Goal: Navigation & Orientation: Find specific page/section

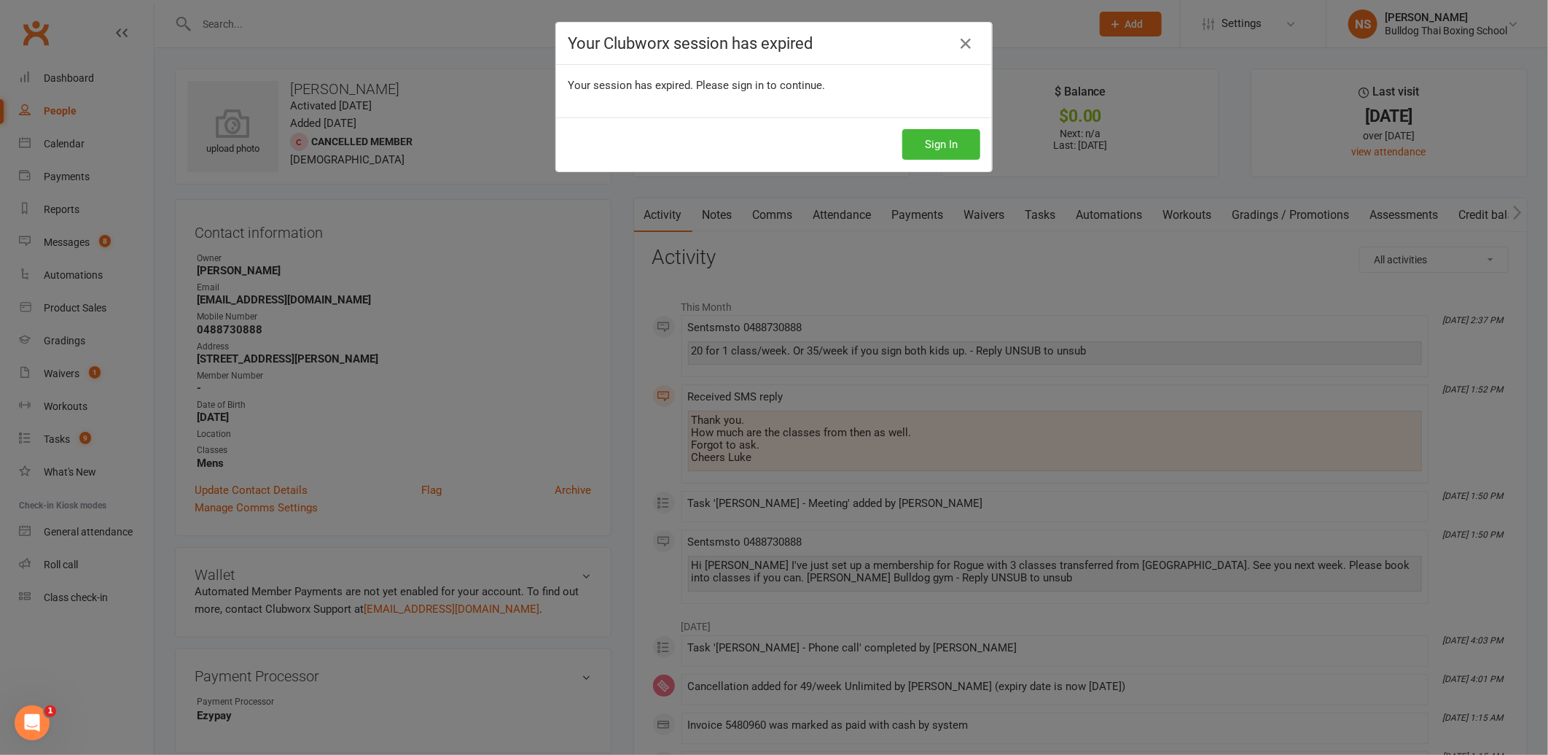
click at [956, 34] on link at bounding box center [965, 43] width 23 height 23
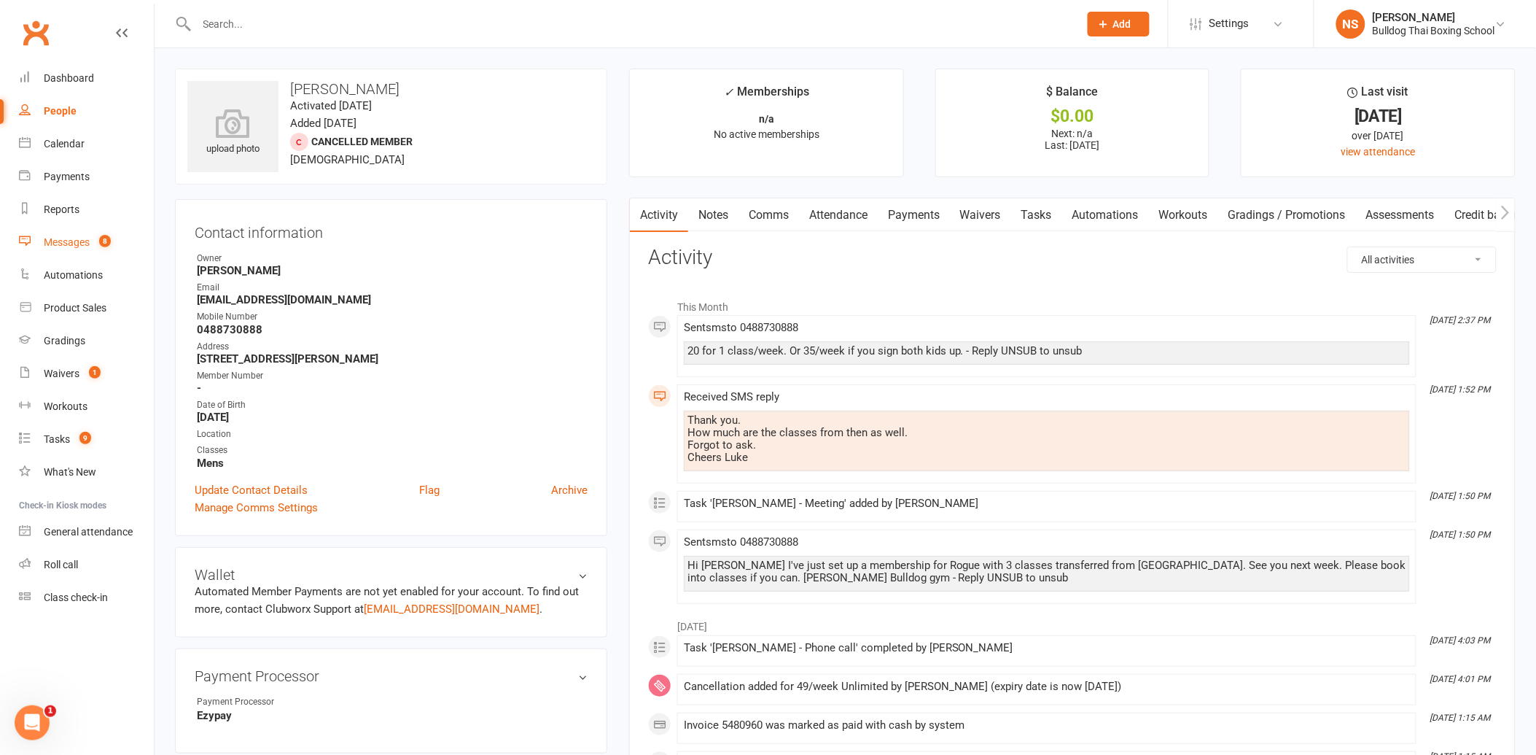
click at [68, 243] on div "Messages" at bounding box center [67, 242] width 46 height 12
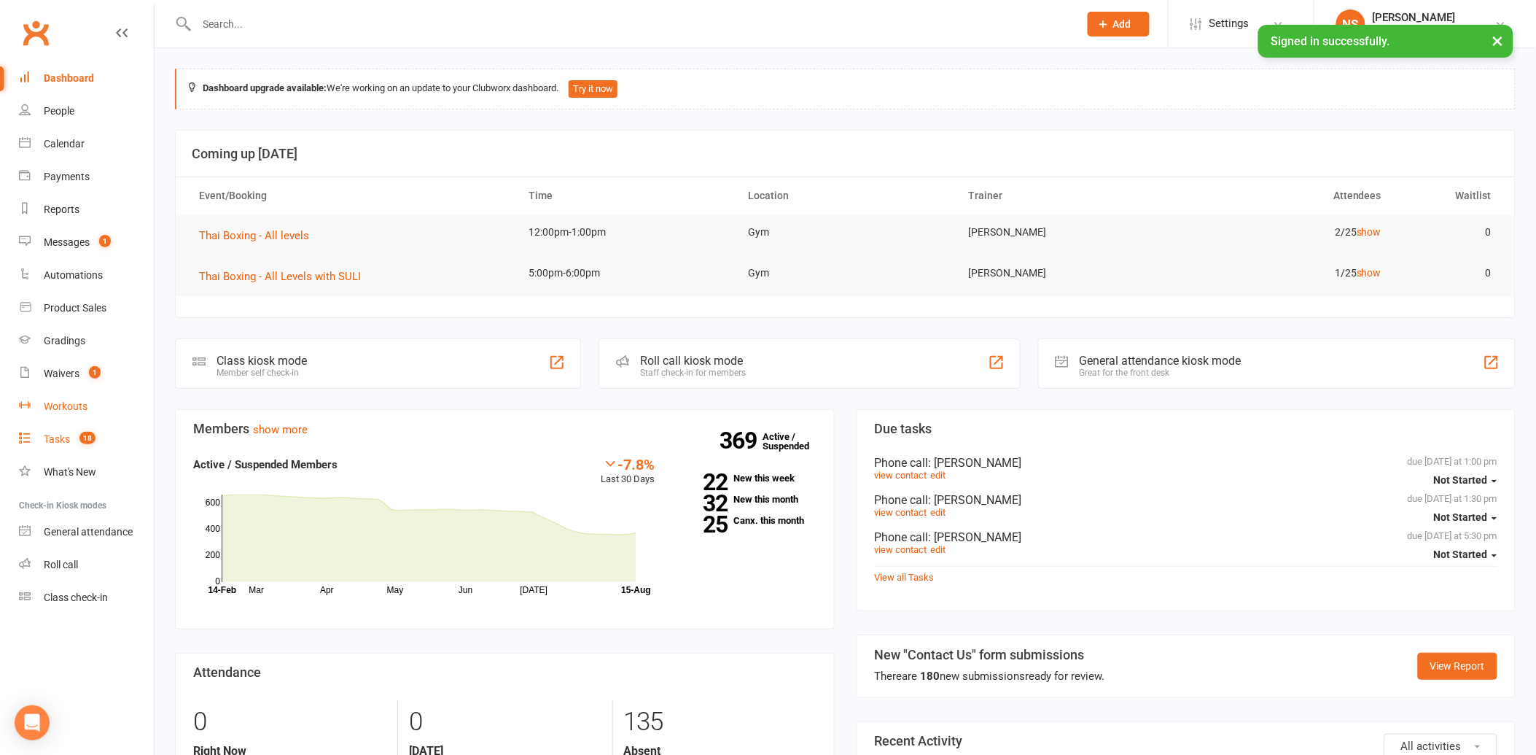
drag, startPoint x: 52, startPoint y: 445, endPoint x: 70, endPoint y: 419, distance: 31.5
click at [52, 445] on link "Tasks 18" at bounding box center [86, 439] width 135 height 33
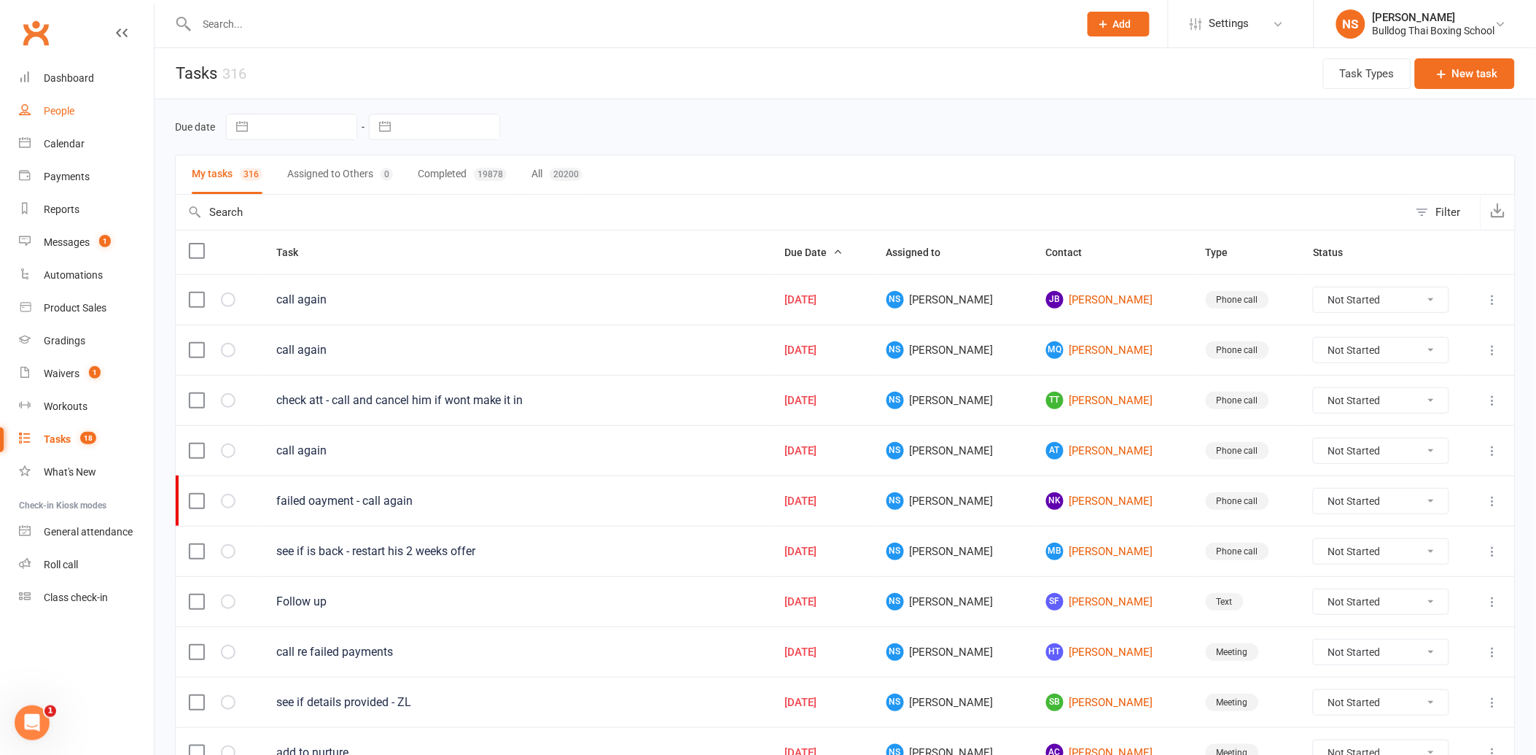
click at [67, 113] on div "People" at bounding box center [59, 111] width 31 height 12
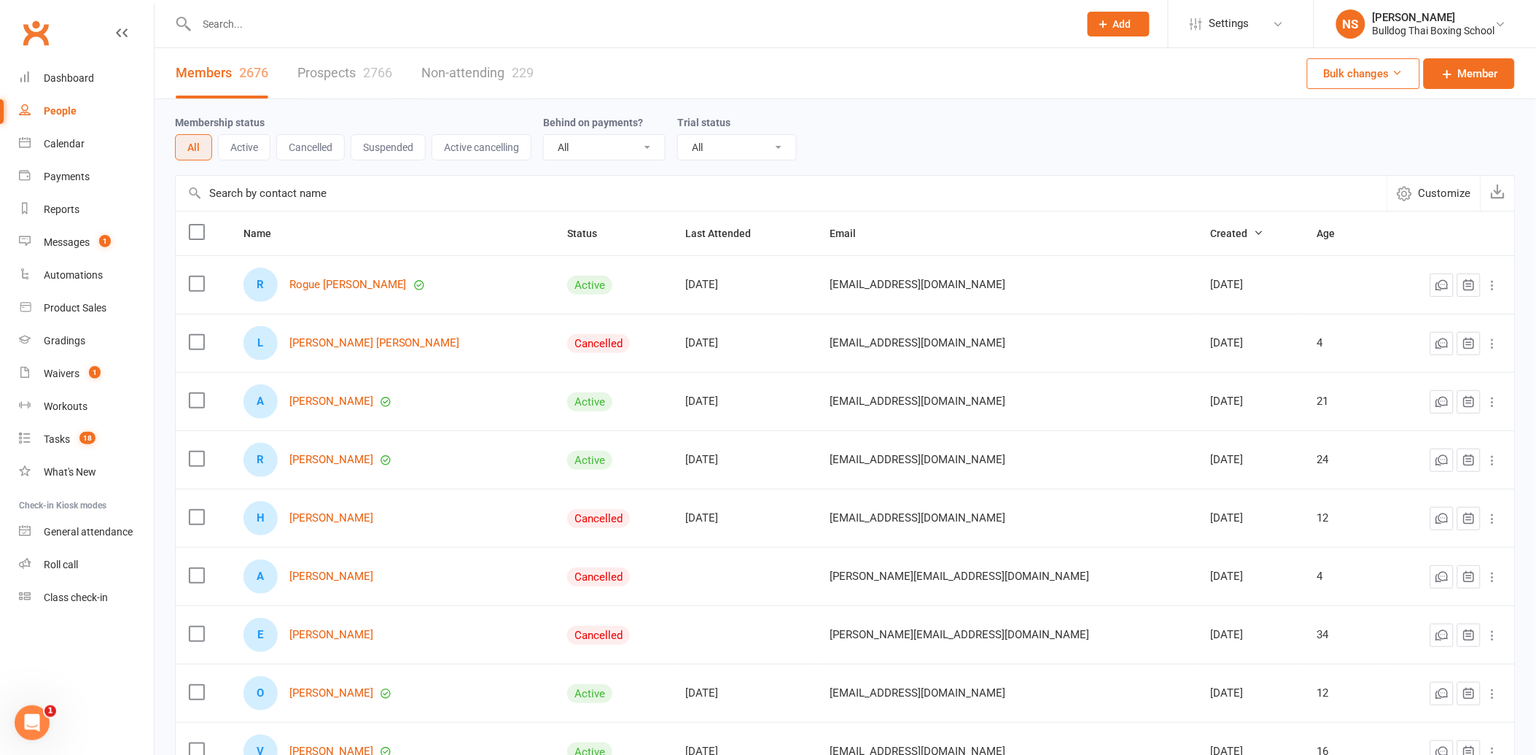
click at [332, 74] on link "Prospects 2766" at bounding box center [344, 73] width 95 height 50
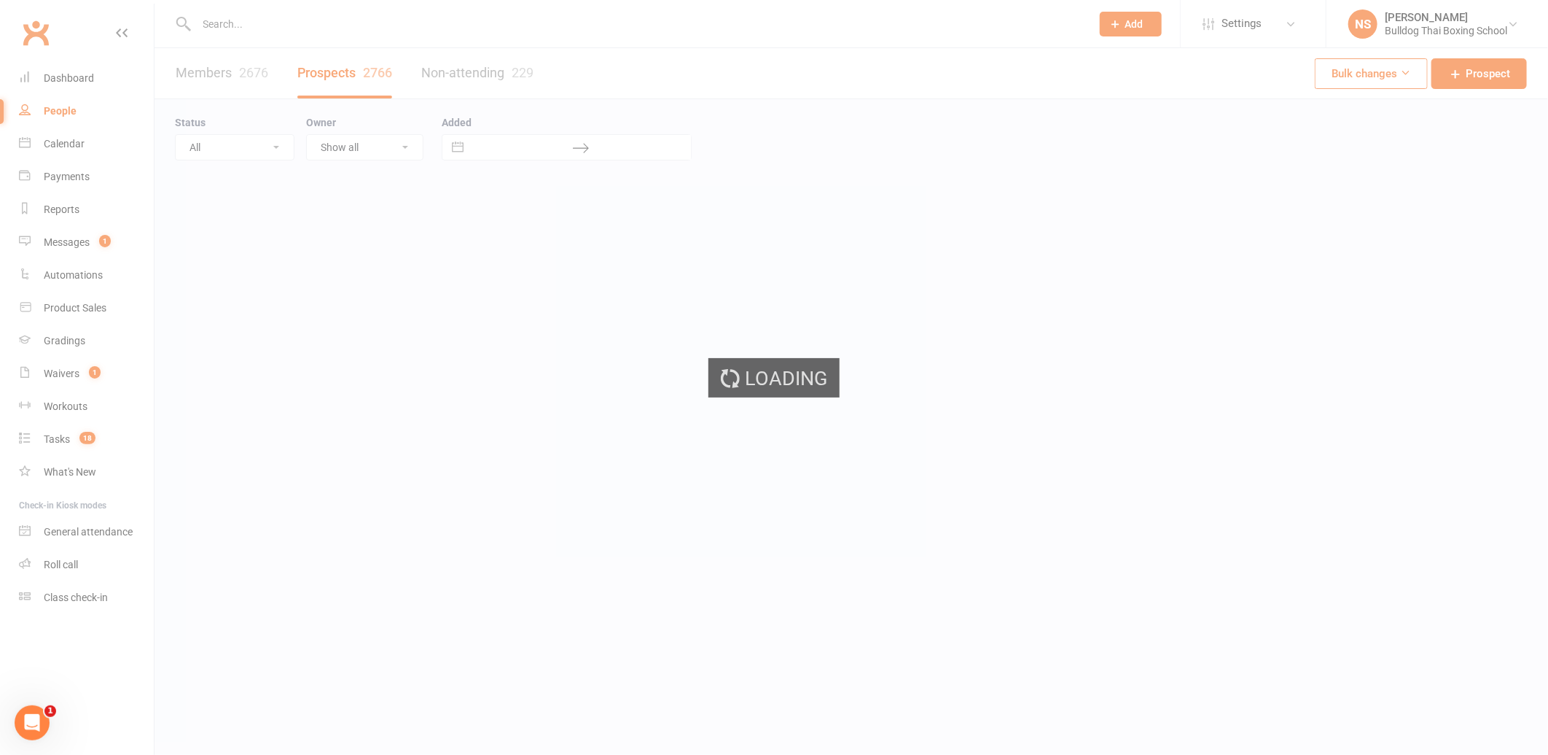
select select "100"
